Goal: Find specific page/section: Find specific page/section

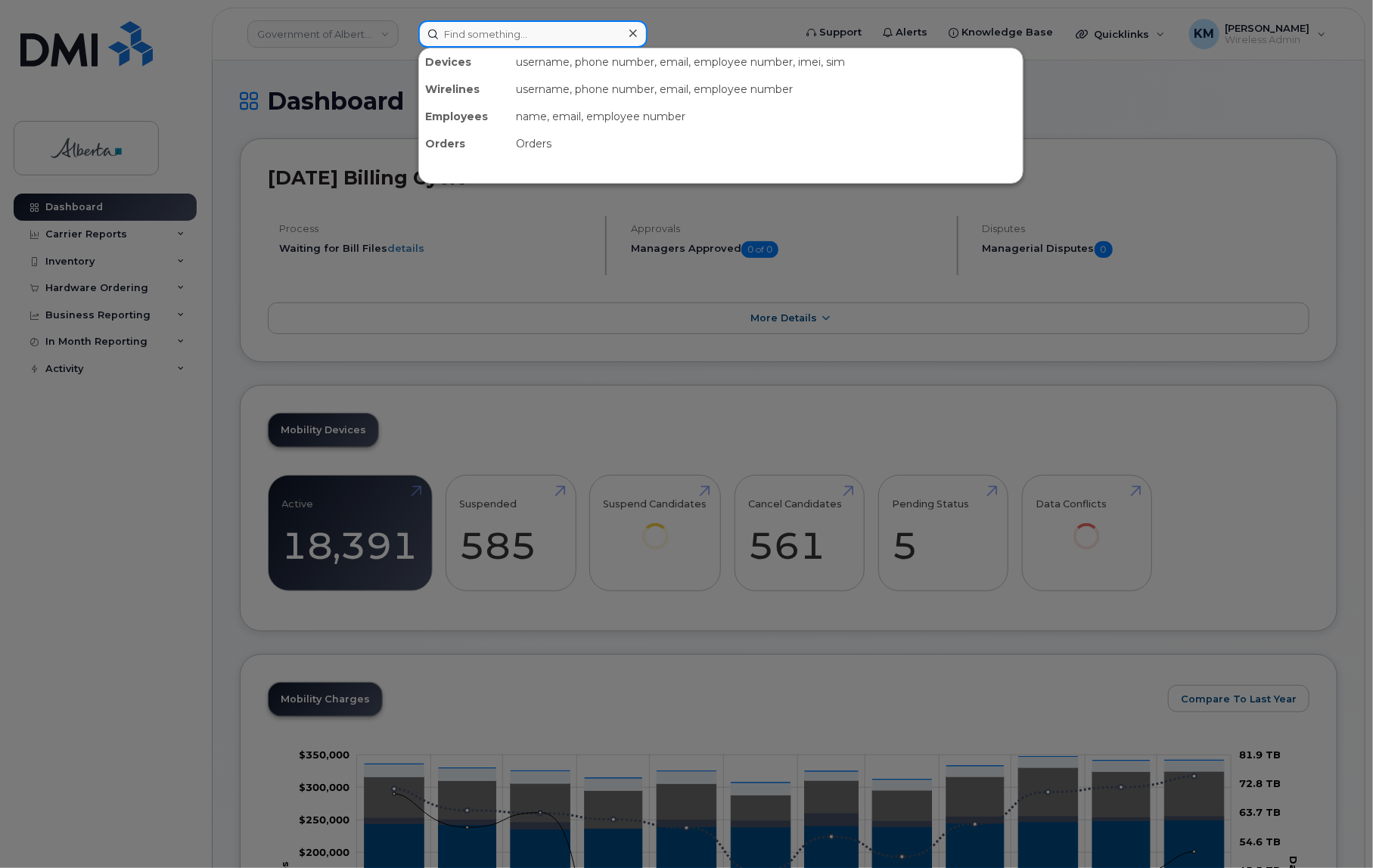
click at [508, 38] on input at bounding box center [533, 33] width 229 height 27
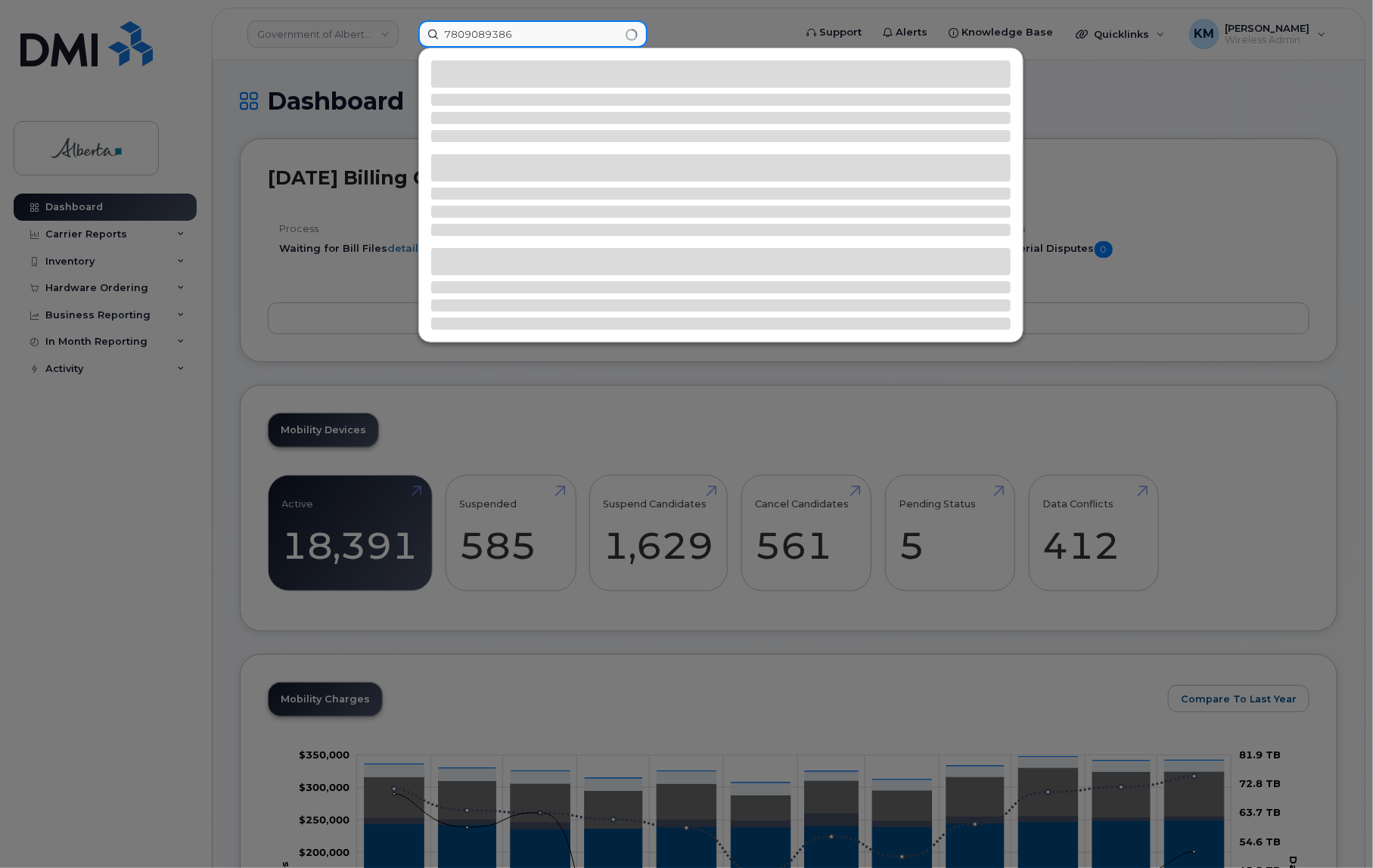
type input "7809089386"
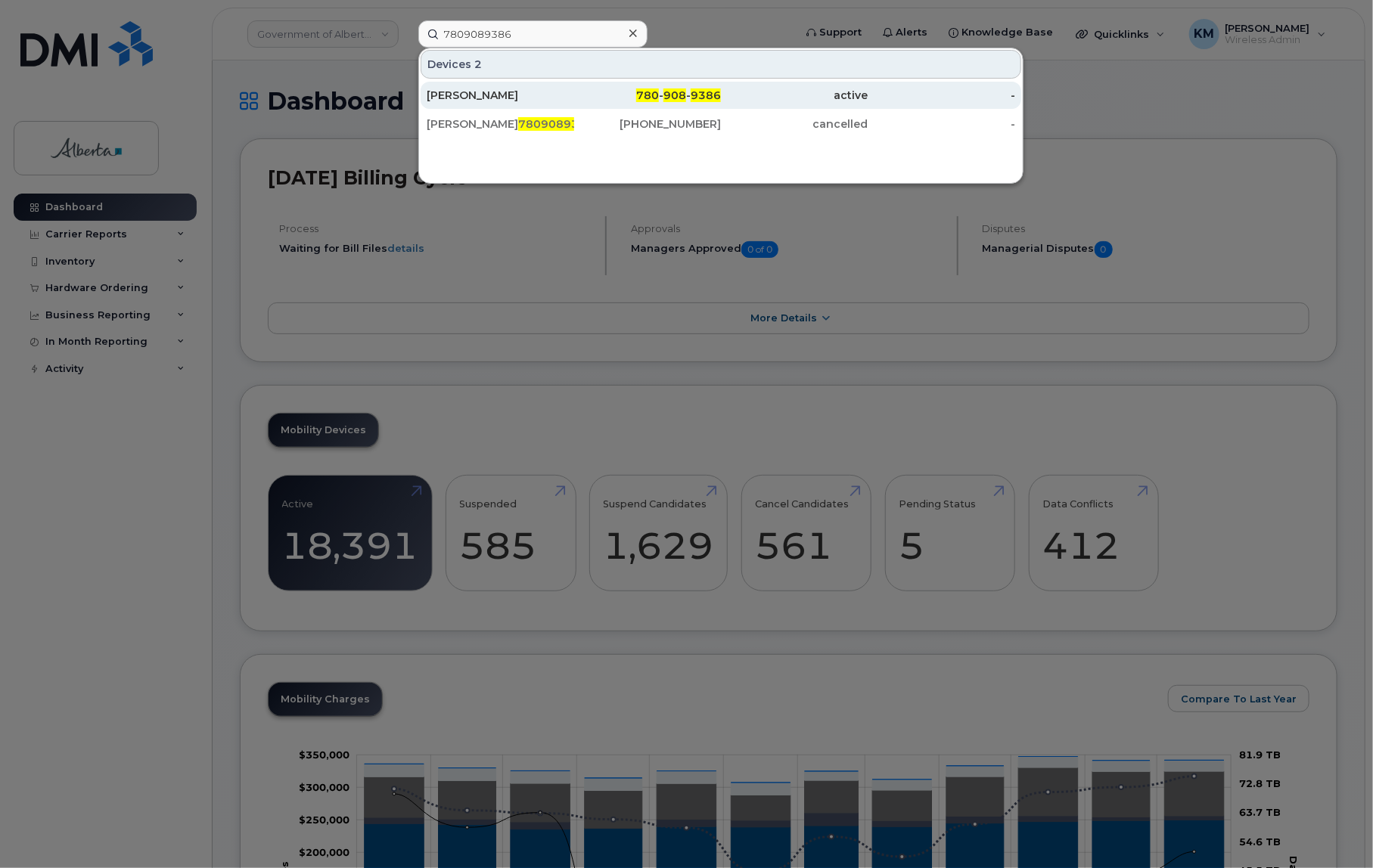
click at [564, 95] on div "Shahram Khakzad" at bounding box center [500, 95] width 147 height 15
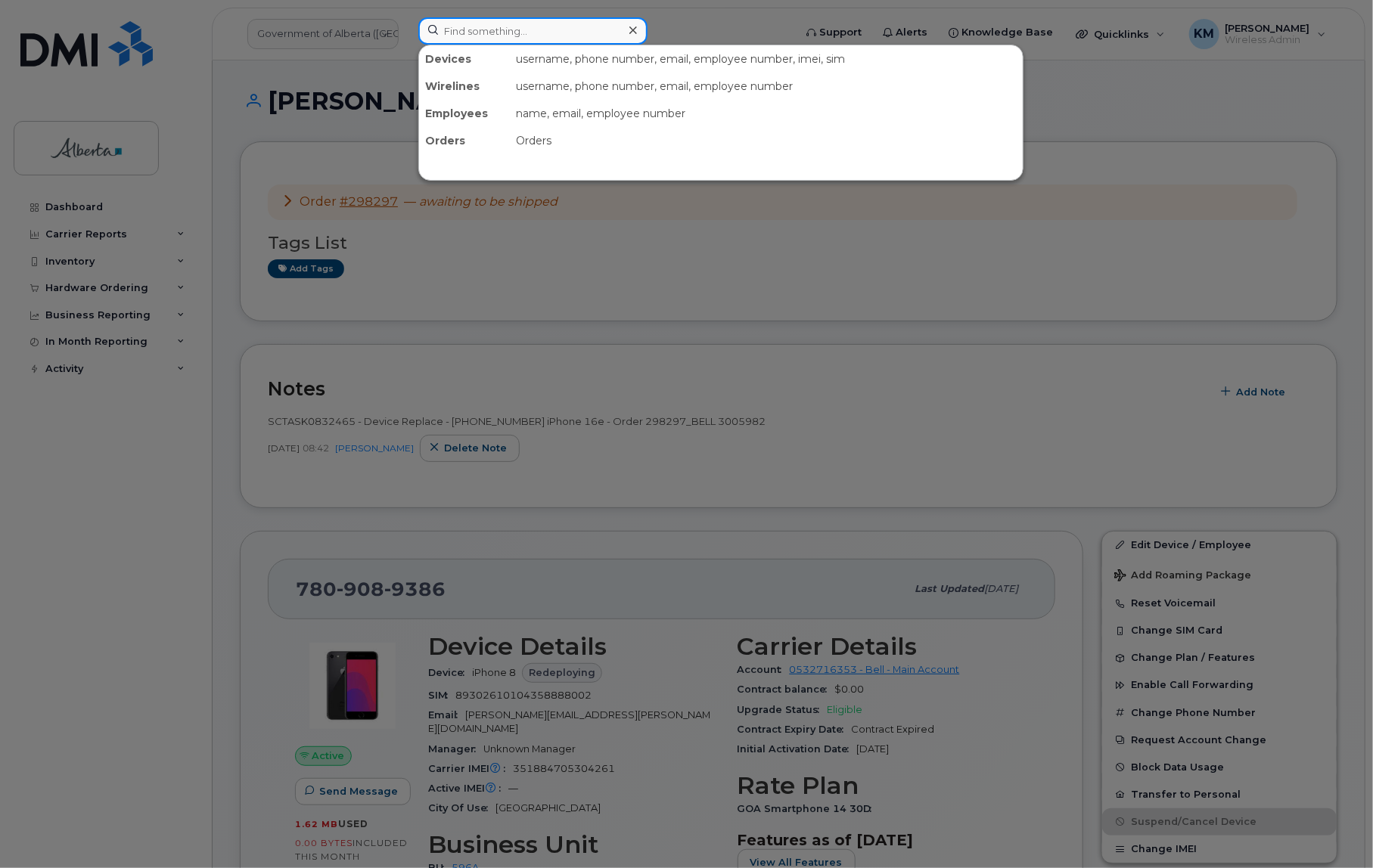
click at [472, 33] on input at bounding box center [533, 31] width 229 height 27
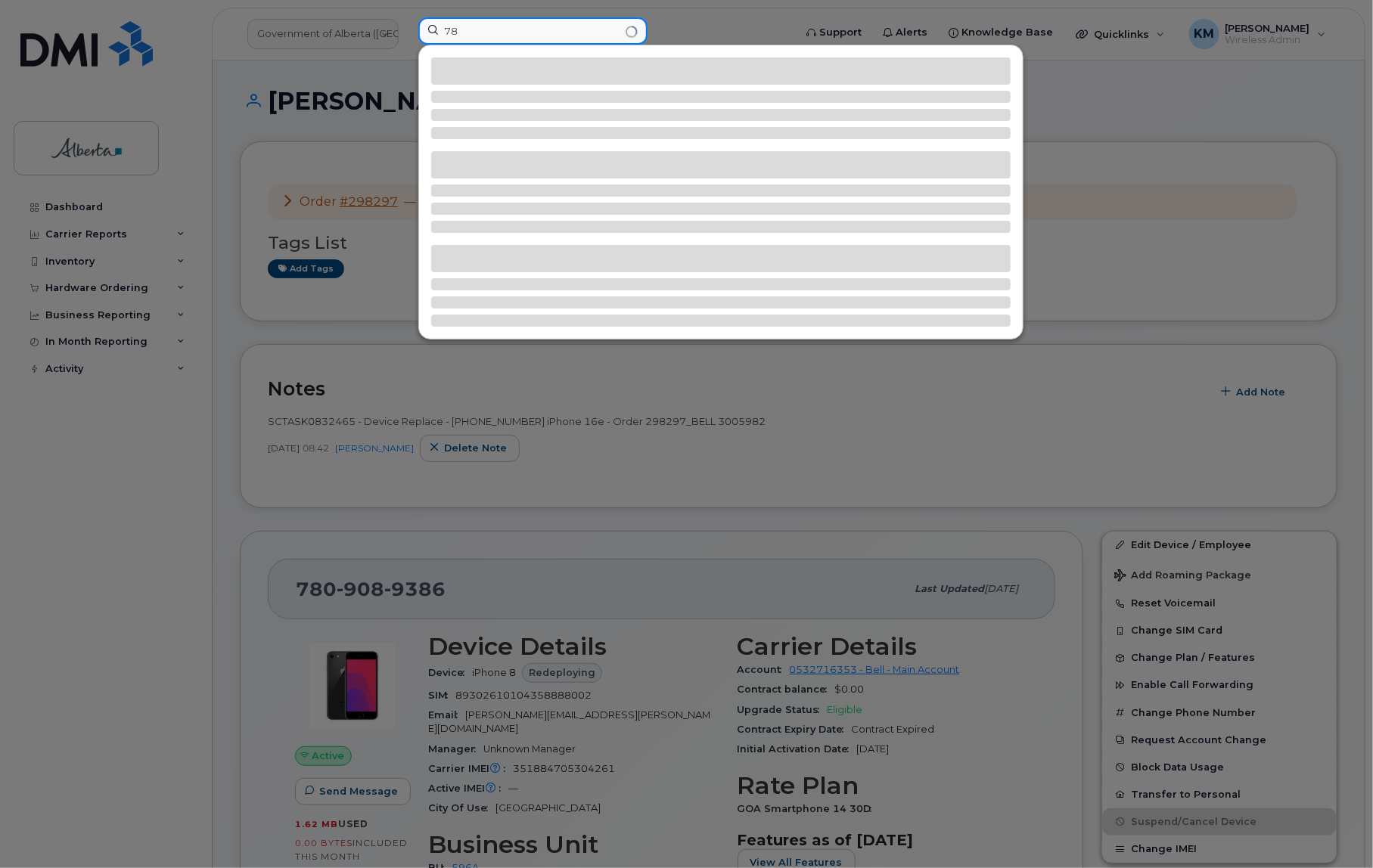
type input "7"
type input "7805730330"
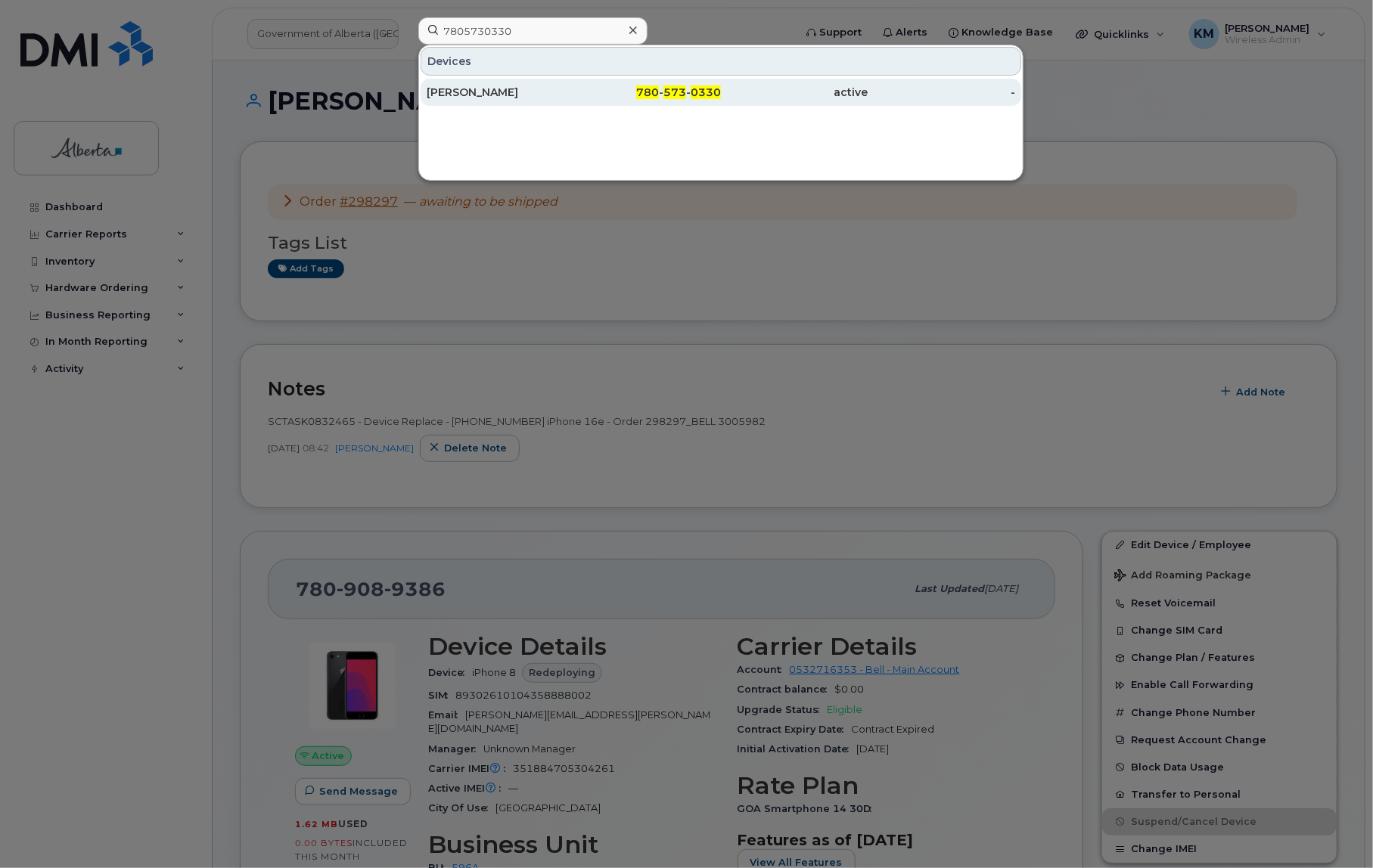
click at [574, 99] on div "Sarah Mombourquette" at bounding box center [647, 92] width 147 height 27
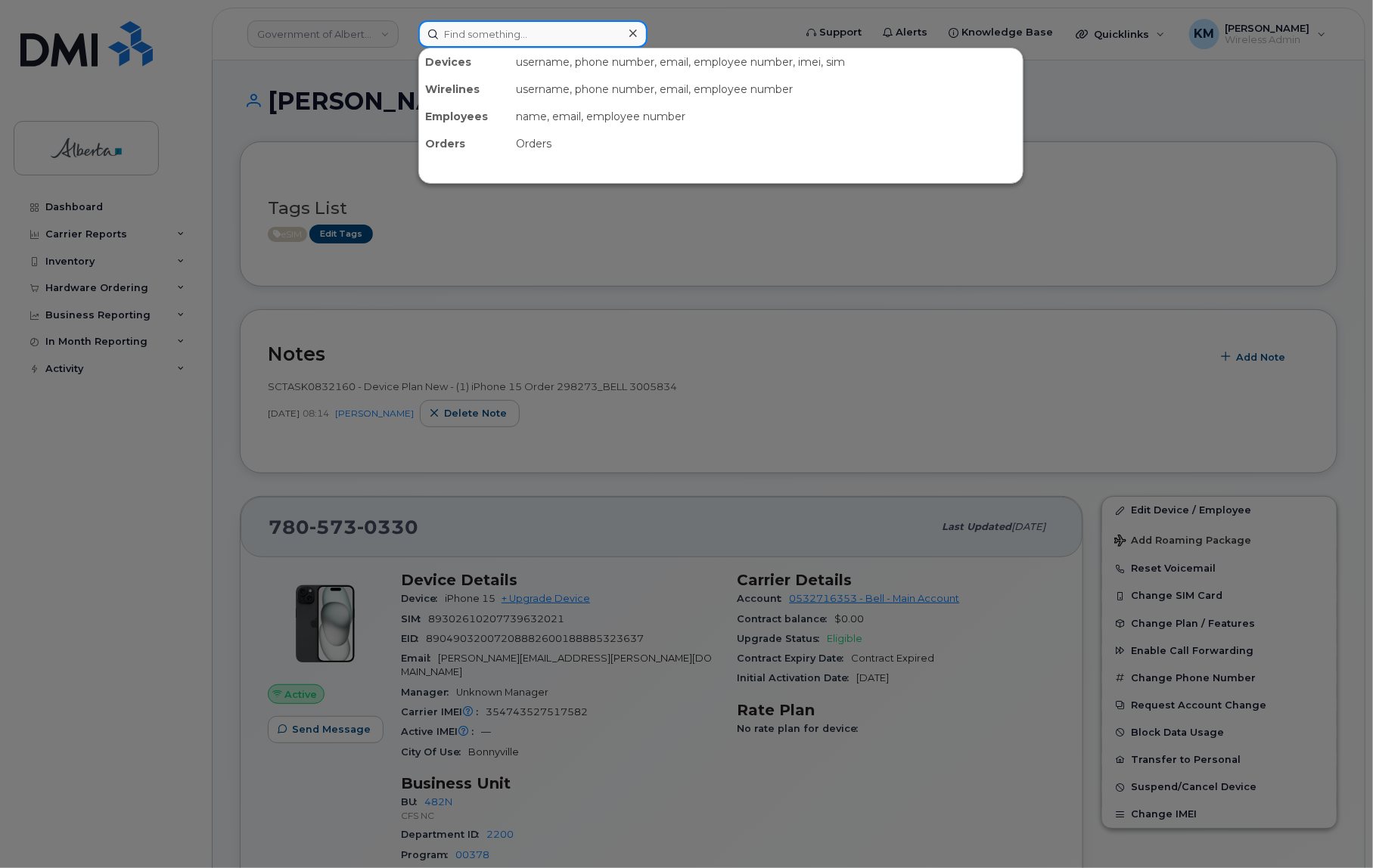
click at [598, 38] on input at bounding box center [533, 33] width 229 height 27
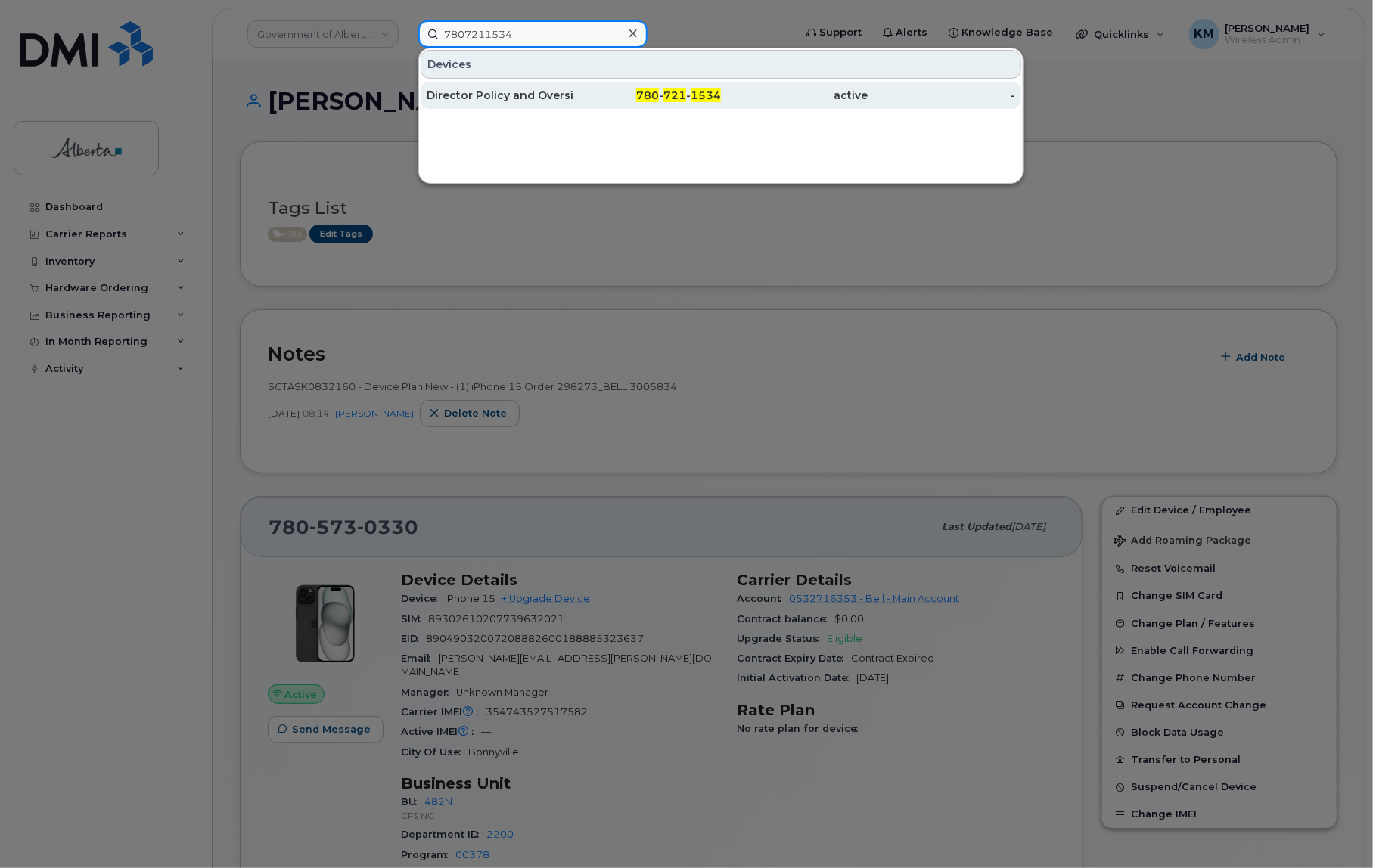
type input "7807211534"
click at [608, 97] on div "780 - 721 - 1534" at bounding box center [647, 95] width 147 height 15
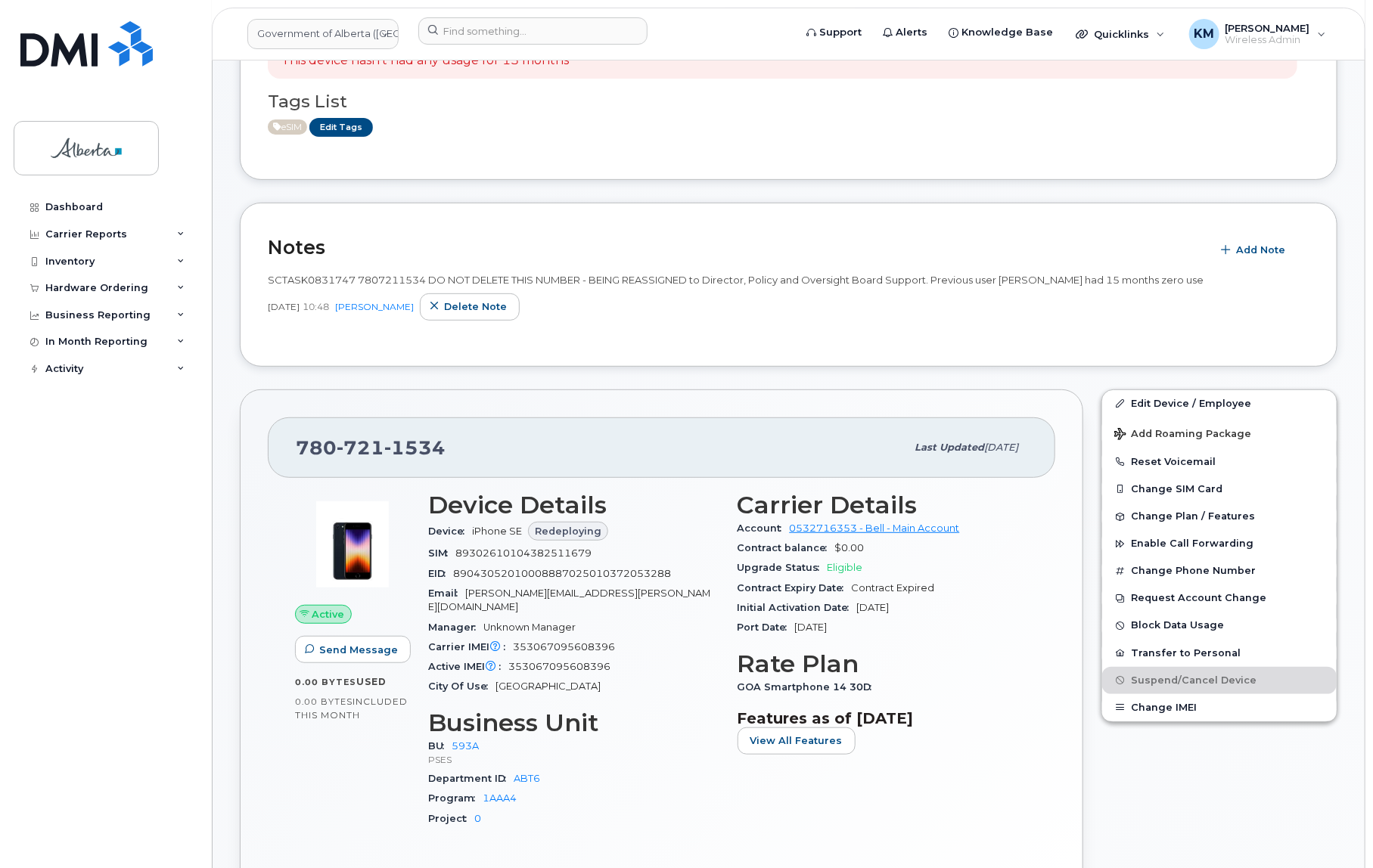
scroll to position [205, 0]
